Goal: Use online tool/utility: Utilize a website feature to perform a specific function

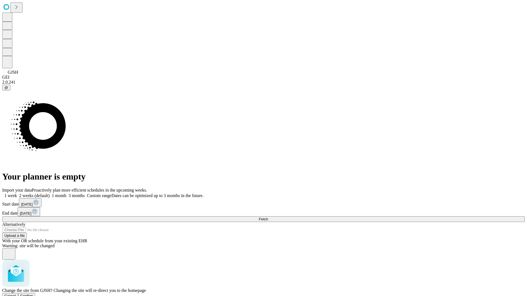
click at [33, 294] on span "Confirm" at bounding box center [26, 296] width 13 height 4
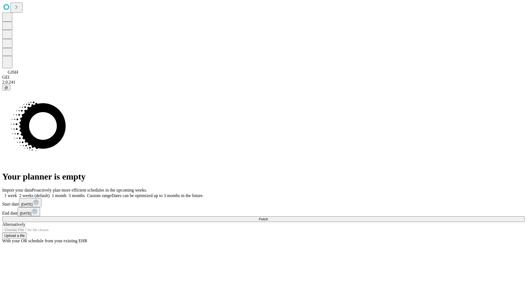
click at [17, 193] on label "1 week" at bounding box center [9, 195] width 15 height 5
click at [268, 217] on span "Fetch" at bounding box center [263, 219] width 9 height 4
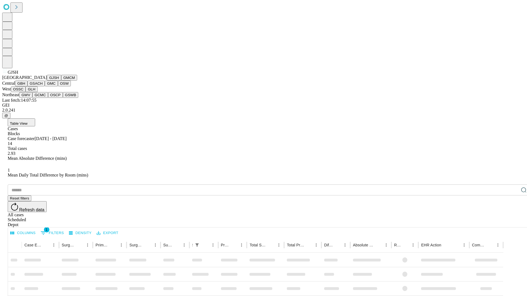
click at [61, 81] on button "GMCM" at bounding box center [69, 78] width 16 height 6
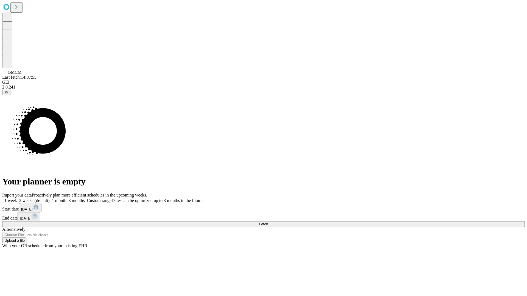
click at [17, 198] on label "1 week" at bounding box center [9, 200] width 15 height 5
click at [268, 222] on span "Fetch" at bounding box center [263, 224] width 9 height 4
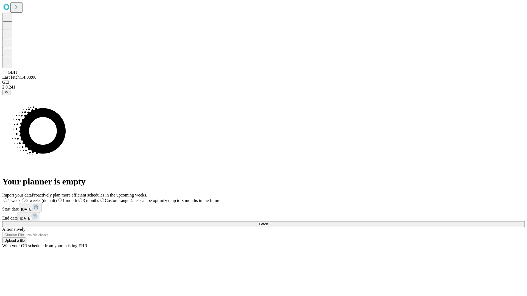
click at [21, 198] on label "1 week" at bounding box center [11, 200] width 18 height 5
click at [268, 222] on span "Fetch" at bounding box center [263, 224] width 9 height 4
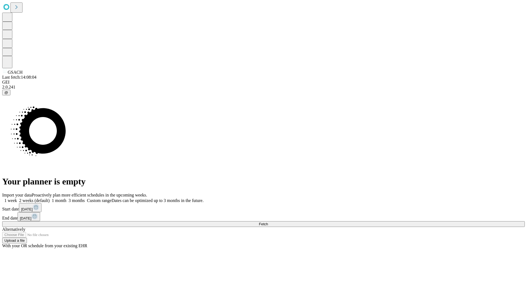
click at [17, 198] on label "1 week" at bounding box center [9, 200] width 15 height 5
click at [268, 222] on span "Fetch" at bounding box center [263, 224] width 9 height 4
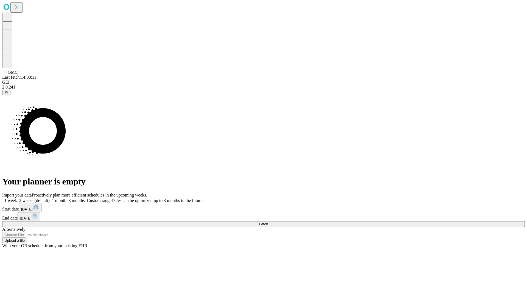
click at [17, 198] on label "1 week" at bounding box center [9, 200] width 15 height 5
click at [268, 222] on span "Fetch" at bounding box center [263, 224] width 9 height 4
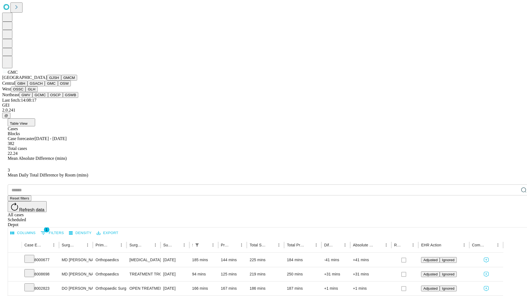
click at [58, 86] on button "OSW" at bounding box center [64, 84] width 13 height 6
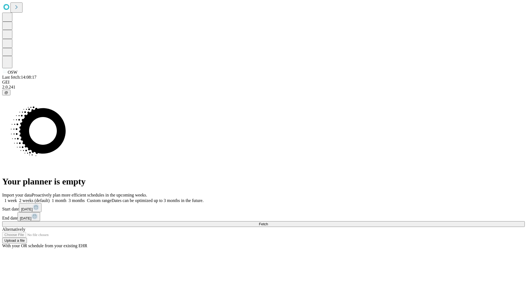
click at [17, 198] on label "1 week" at bounding box center [9, 200] width 15 height 5
click at [268, 222] on span "Fetch" at bounding box center [263, 224] width 9 height 4
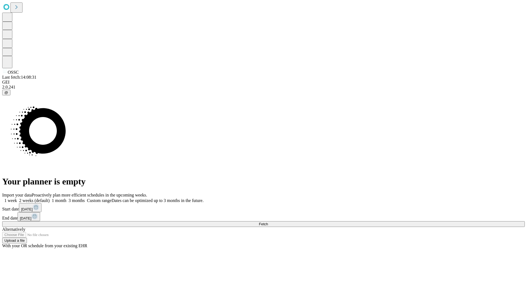
click at [268, 222] on span "Fetch" at bounding box center [263, 224] width 9 height 4
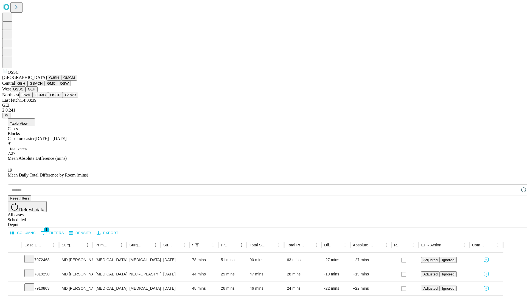
click at [37, 92] on button "GLH" at bounding box center [32, 89] width 12 height 6
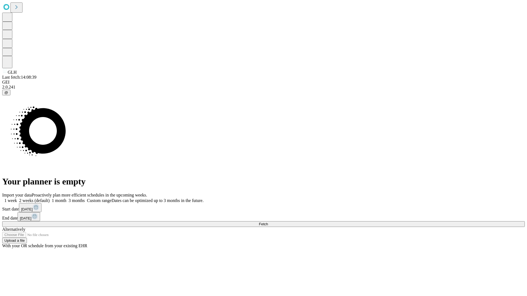
click at [17, 198] on label "1 week" at bounding box center [9, 200] width 15 height 5
click at [268, 222] on span "Fetch" at bounding box center [263, 224] width 9 height 4
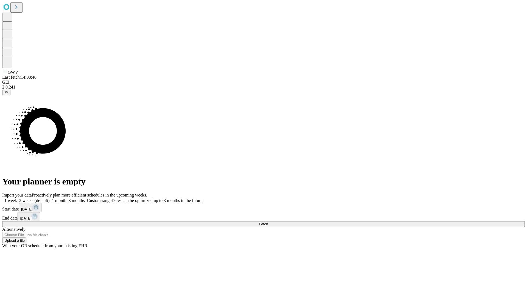
click at [268, 222] on span "Fetch" at bounding box center [263, 224] width 9 height 4
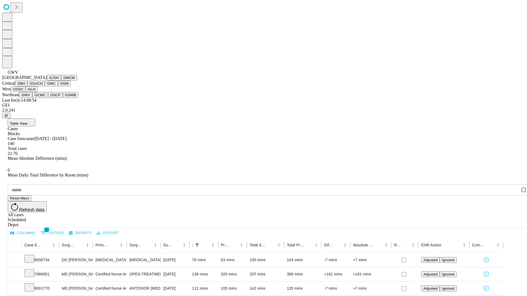
click at [43, 98] on button "GCMC" at bounding box center [40, 95] width 16 height 6
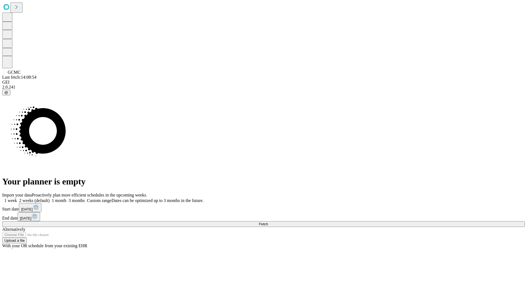
click at [17, 198] on label "1 week" at bounding box center [9, 200] width 15 height 5
click at [268, 222] on span "Fetch" at bounding box center [263, 224] width 9 height 4
